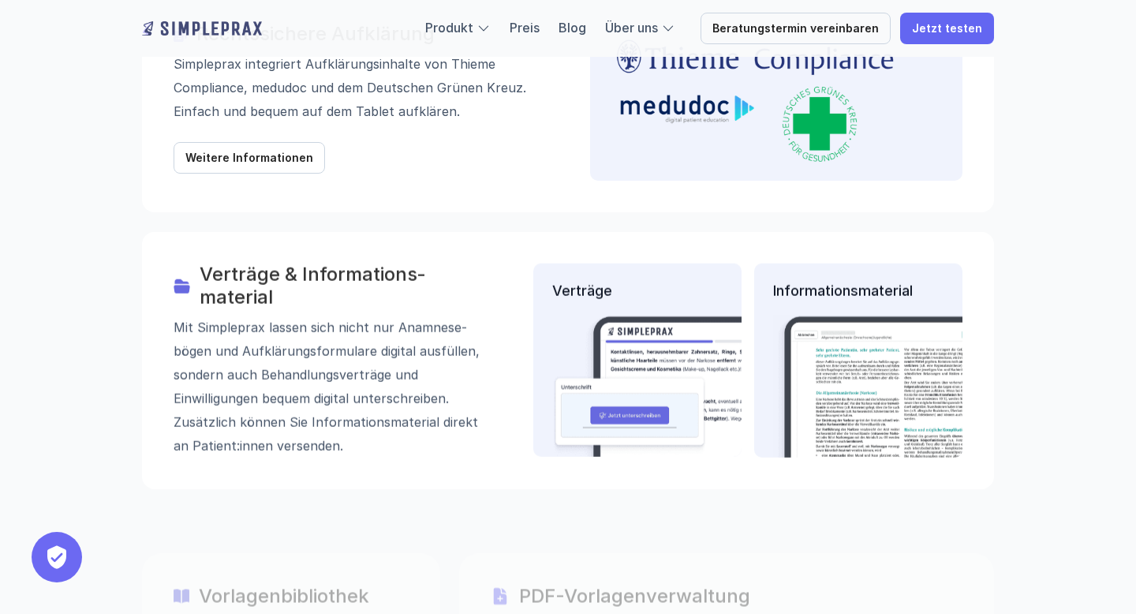
scroll to position [2072, 0]
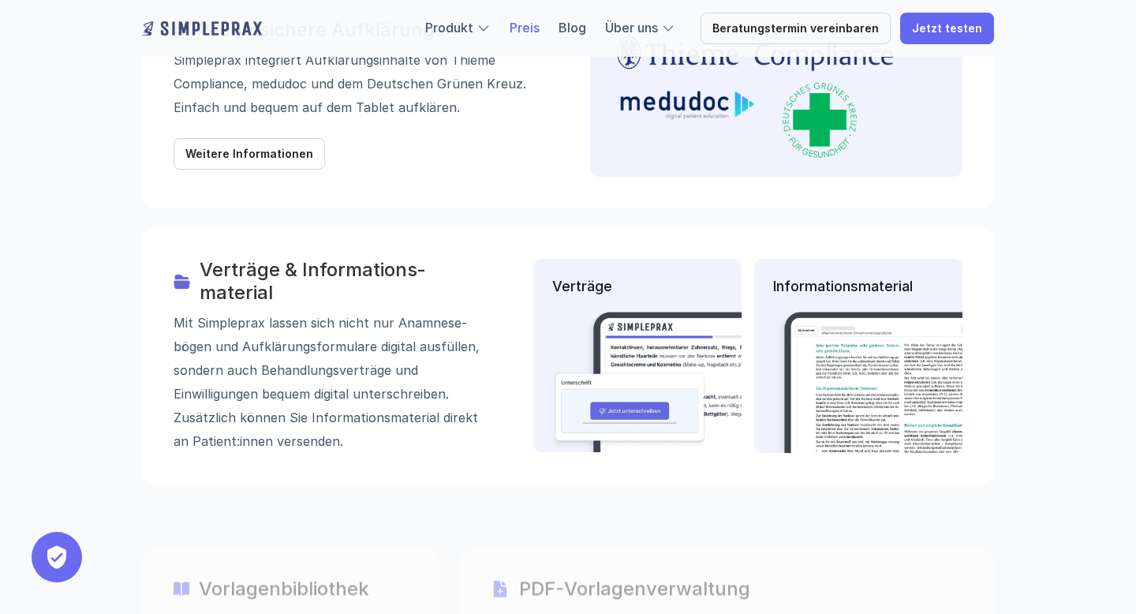
click at [538, 26] on link "Preis" at bounding box center [525, 28] width 30 height 16
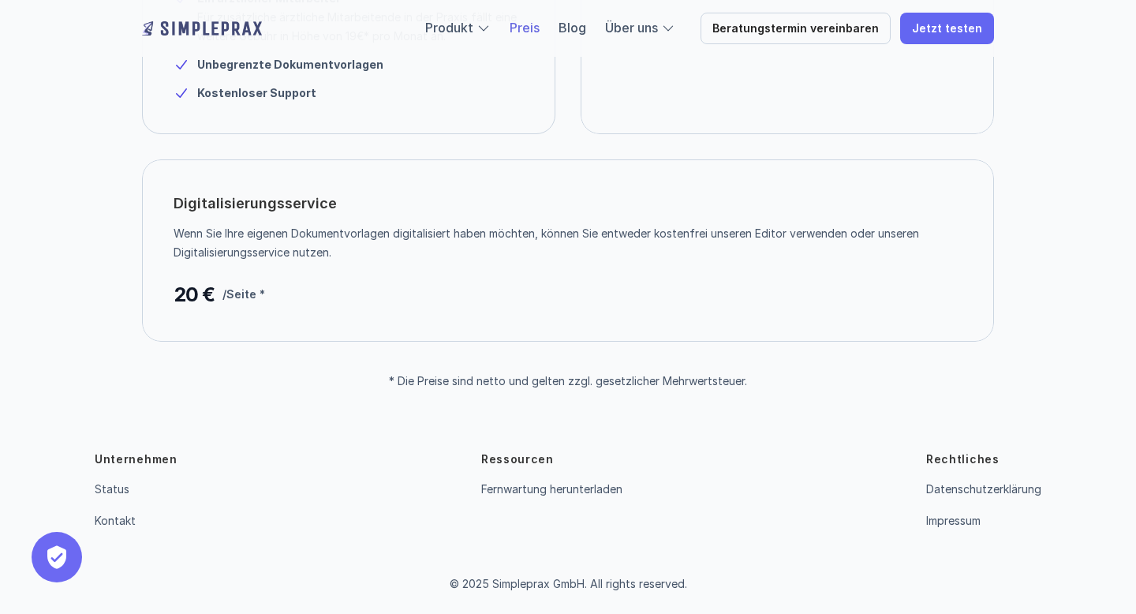
scroll to position [436, 0]
click at [935, 524] on link "Impressum" at bounding box center [953, 519] width 54 height 13
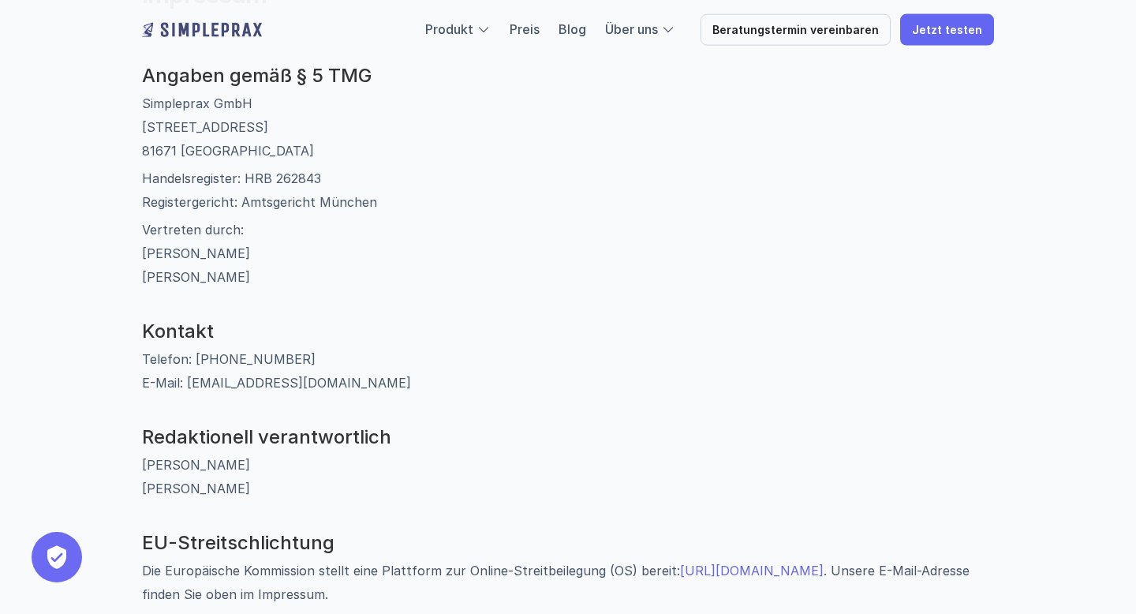
scroll to position [188, 0]
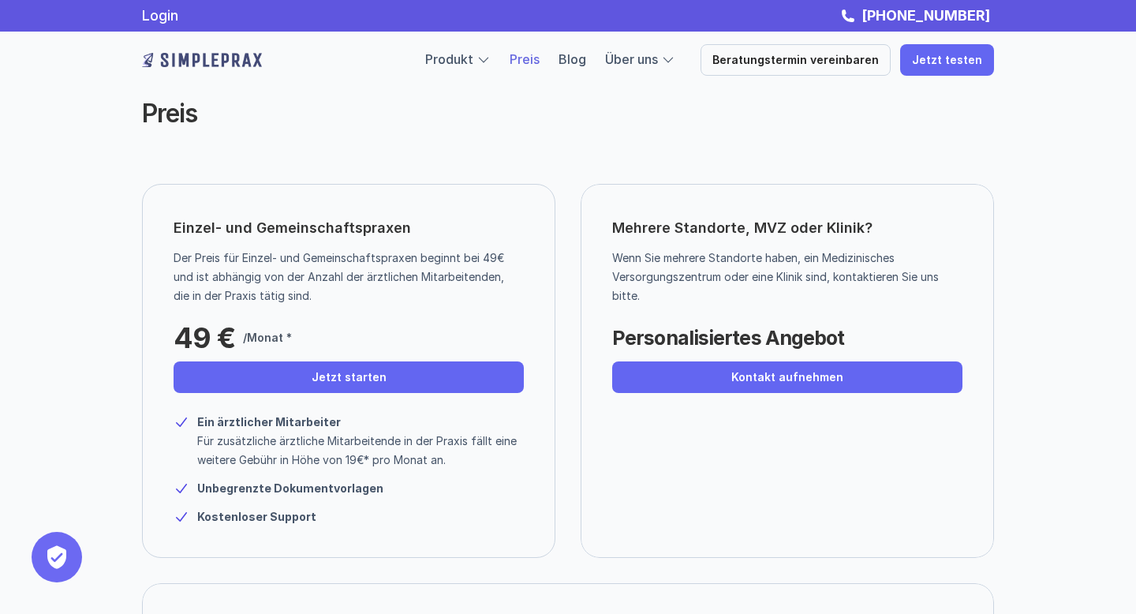
scroll to position [6, 0]
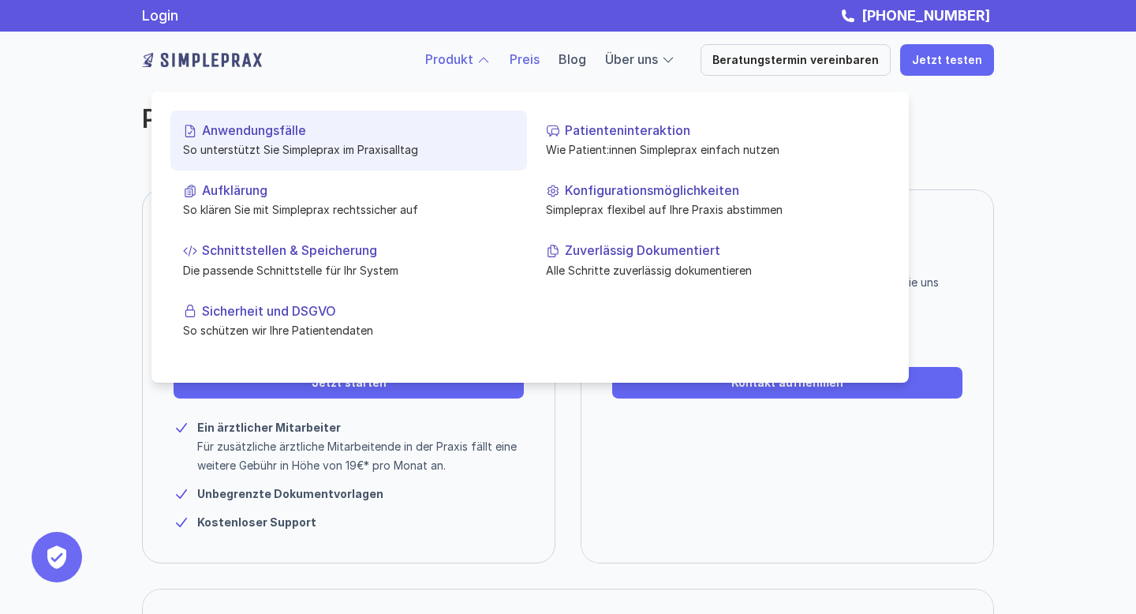
click at [280, 129] on p "Anwendungsfälle" at bounding box center [358, 130] width 312 height 15
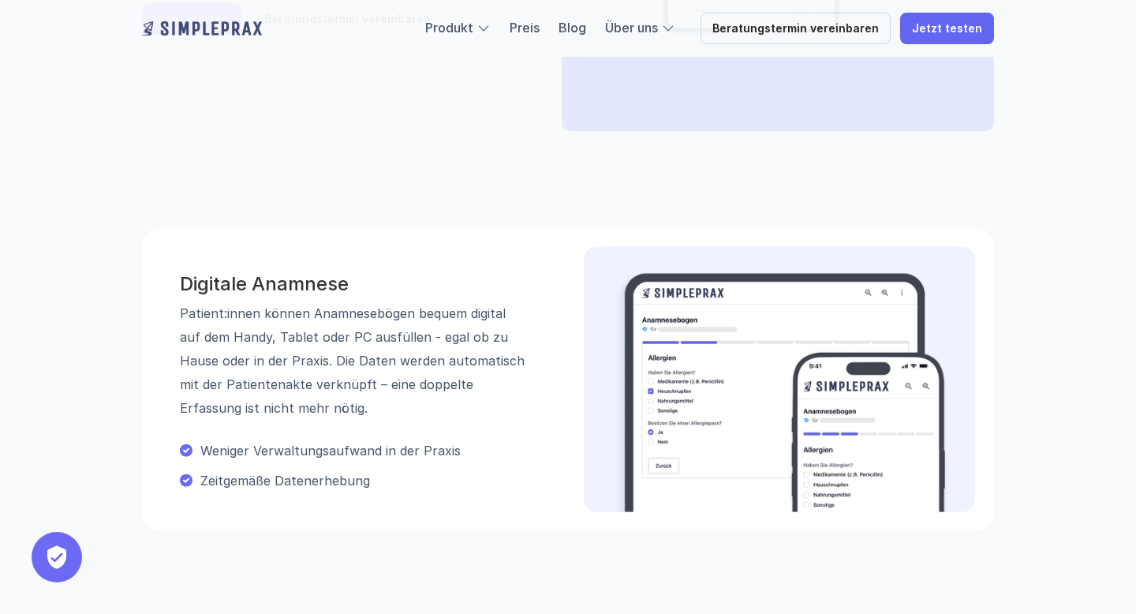
scroll to position [420, 0]
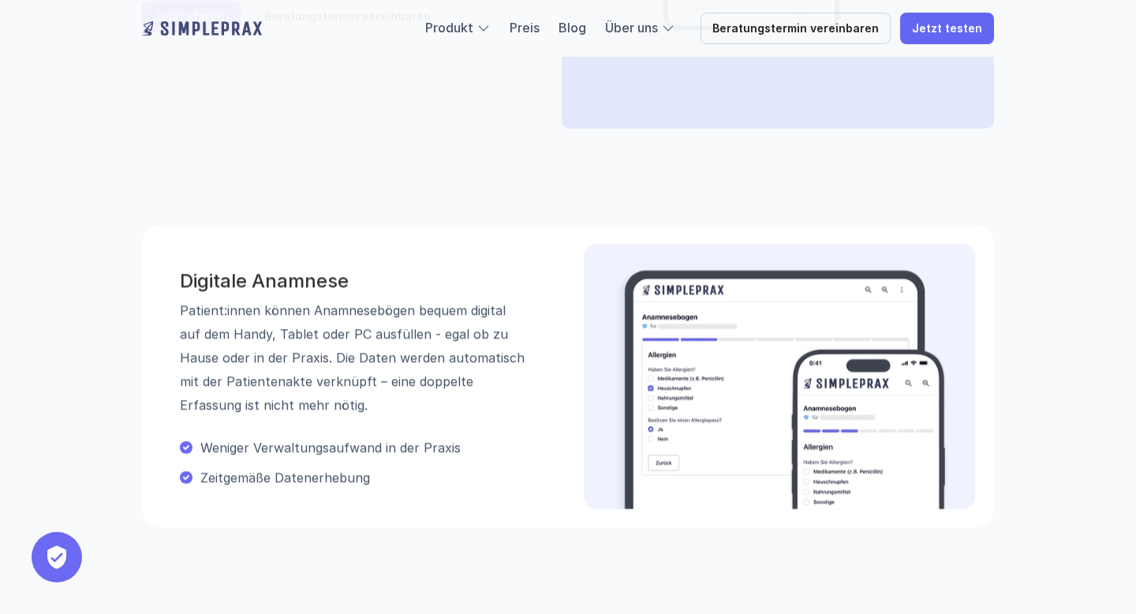
click at [768, 433] on img at bounding box center [779, 389] width 341 height 240
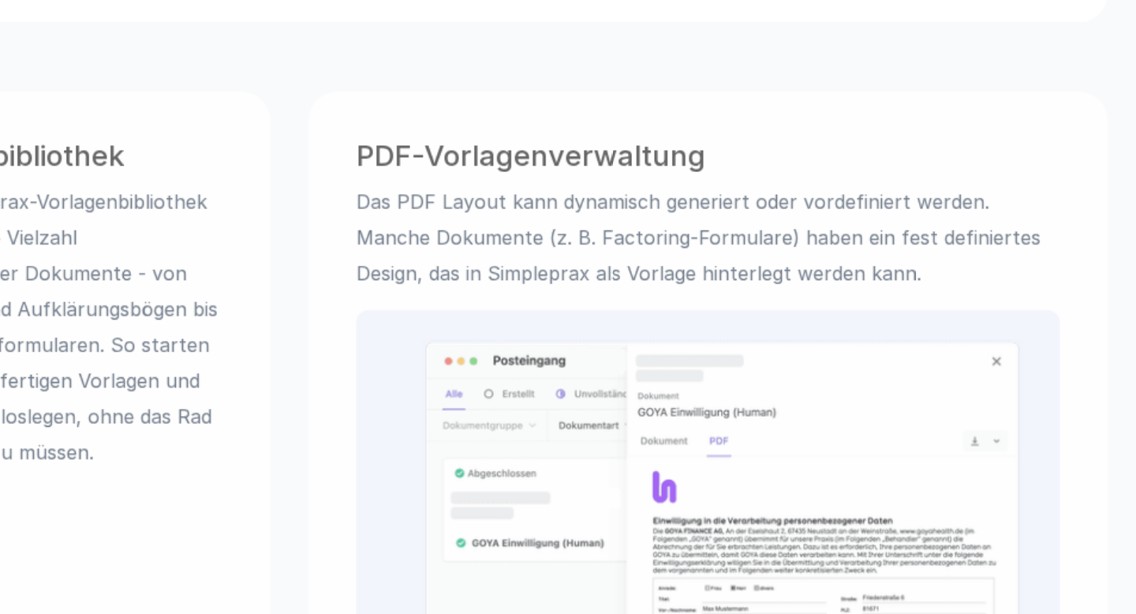
scroll to position [728, 0]
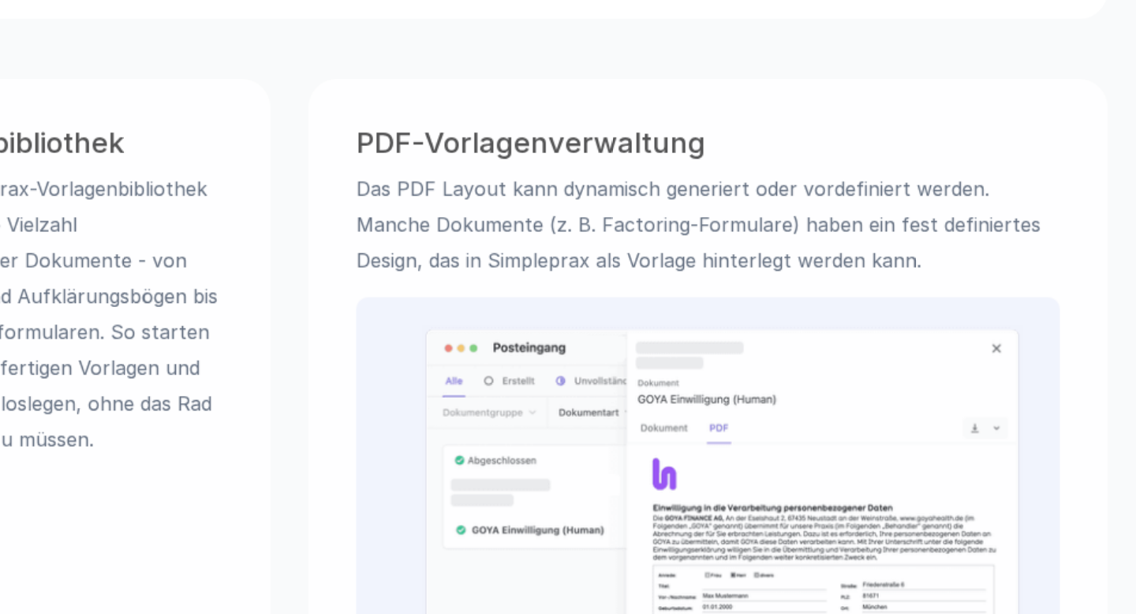
click at [777, 494] on img at bounding box center [739, 541] width 397 height 237
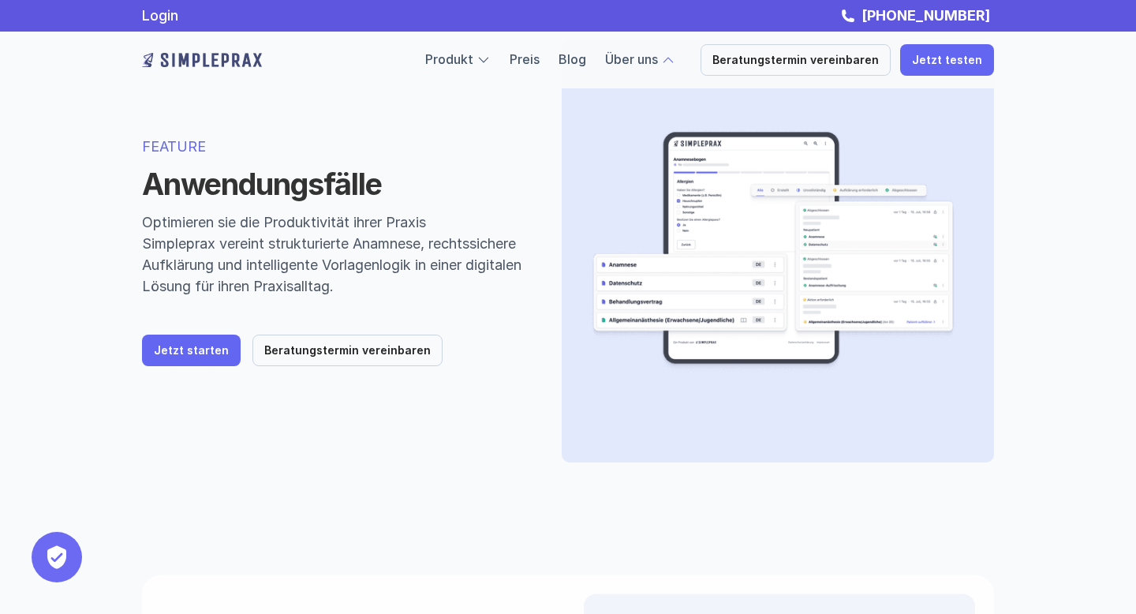
scroll to position [0, 0]
